Goal: Communication & Community: Answer question/provide support

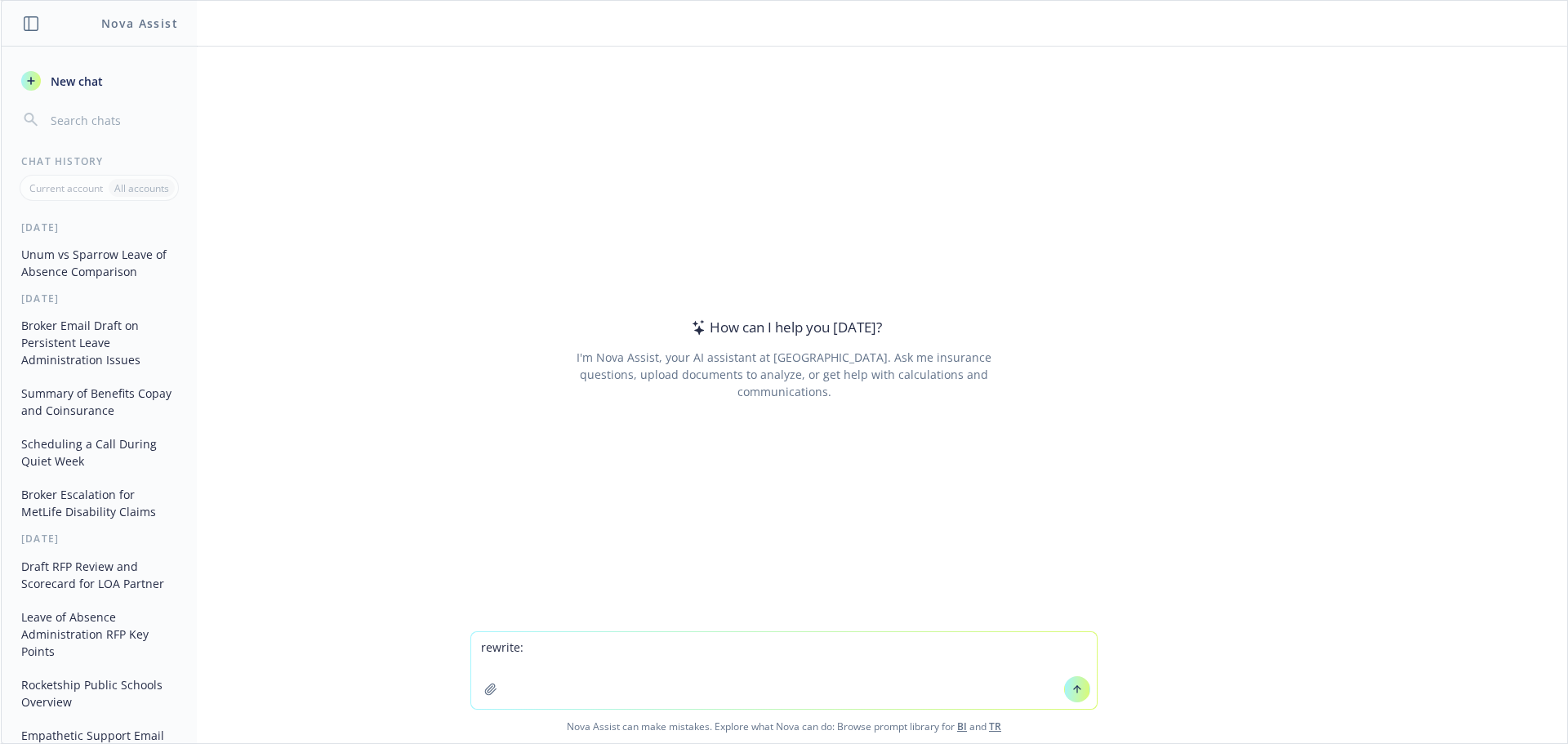
paste textarea "Thank you again for the call and for sending the materials. I connected with SV…"
type textarea "rewrite: Thank you again for the call and for sending the materials. I connecte…"
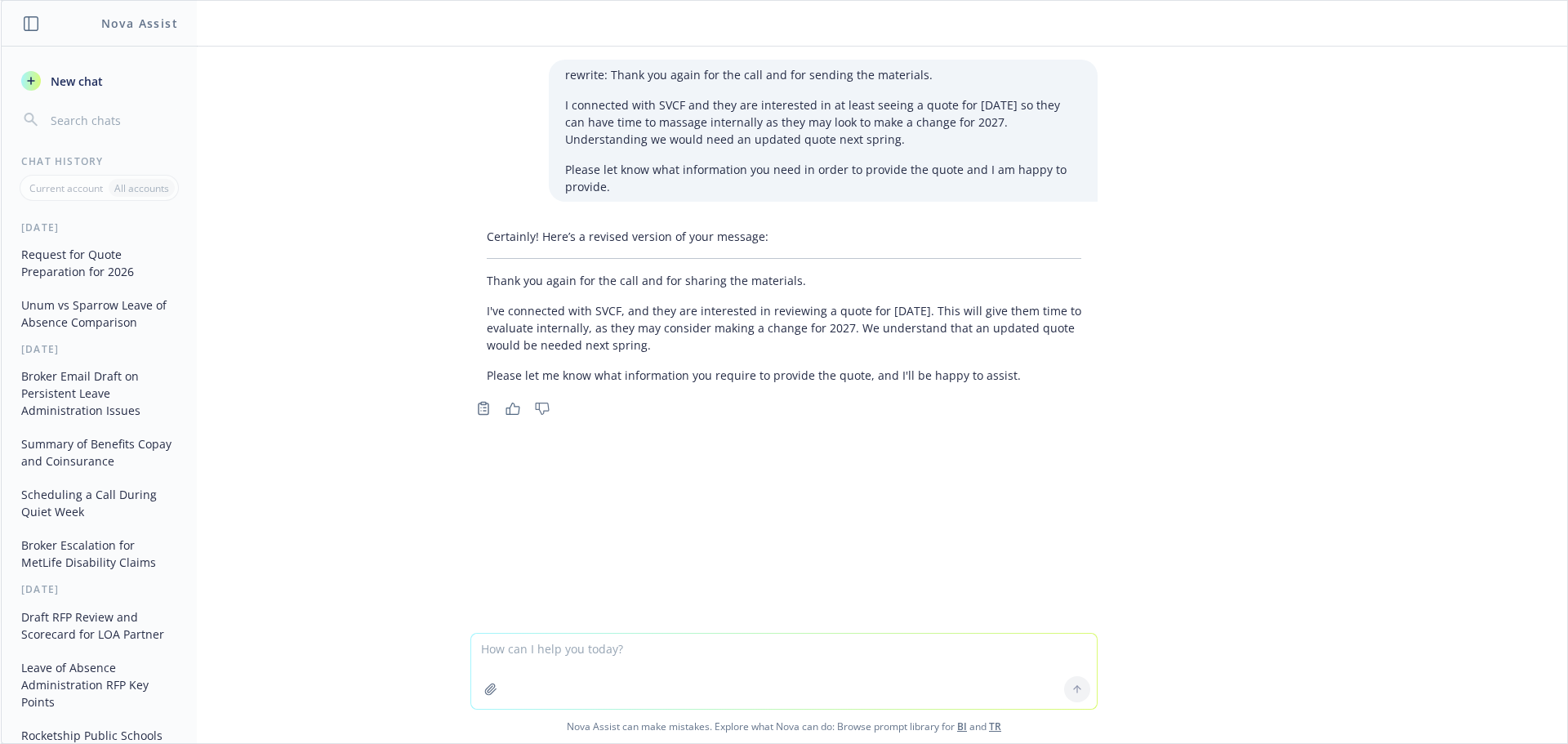
click at [835, 391] on div "Certainly! Here’s a revised version of your message: Thank you again for the ca…" at bounding box center [784, 320] width 627 height 199
click at [761, 354] on div "Certainly! Here’s a revised version of your message: Thank you again for the ca…" at bounding box center [784, 305] width 627 height 169
drag, startPoint x: 928, startPoint y: 311, endPoint x: 938, endPoint y: 339, distance: 29.7
click at [938, 339] on p "I've connected with SVCF, and they are interested in reviewing a quote for [DAT…" at bounding box center [784, 328] width 594 height 51
copy p "This will give them time to evaluate internally, as they may consider making a …"
